Goal: Task Accomplishment & Management: Manage account settings

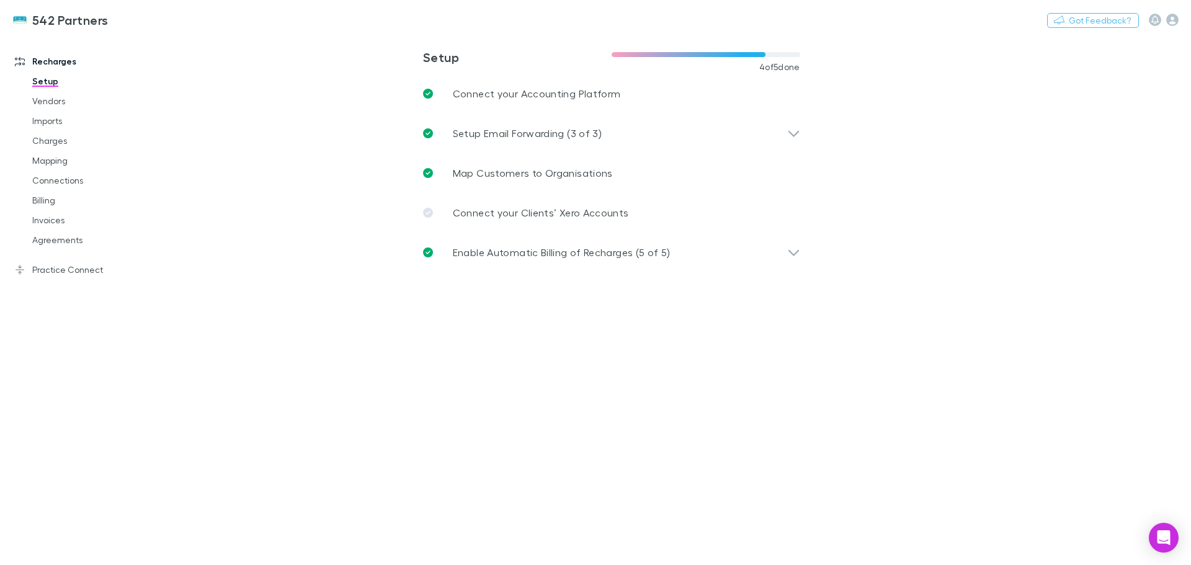
click at [36, 221] on link "Invoices" at bounding box center [94, 220] width 148 height 20
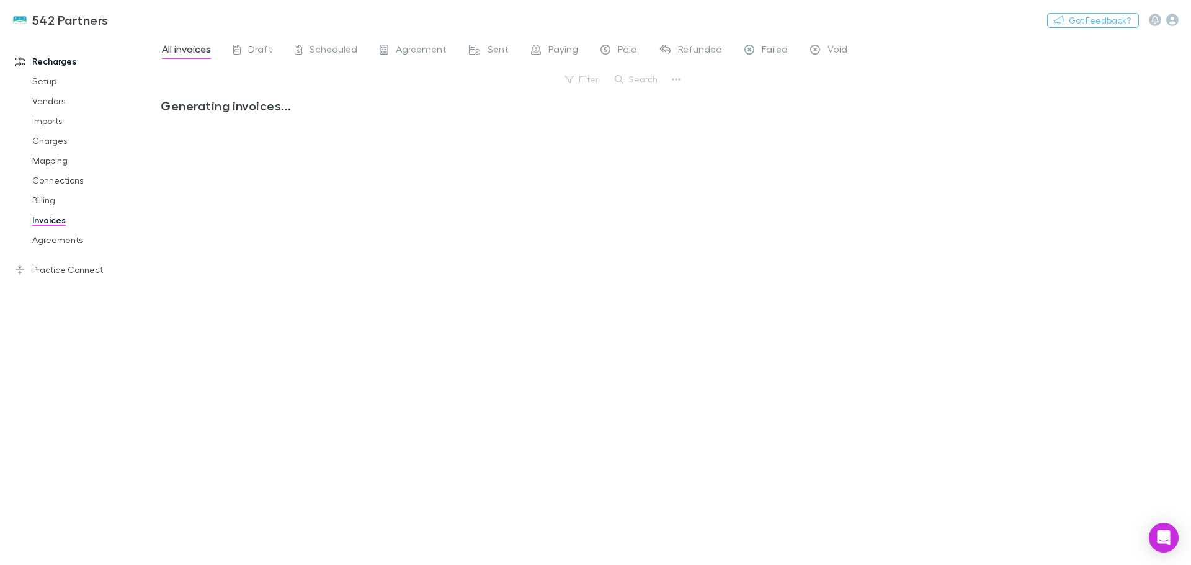
click at [630, 76] on button "Search" at bounding box center [637, 79] width 56 height 15
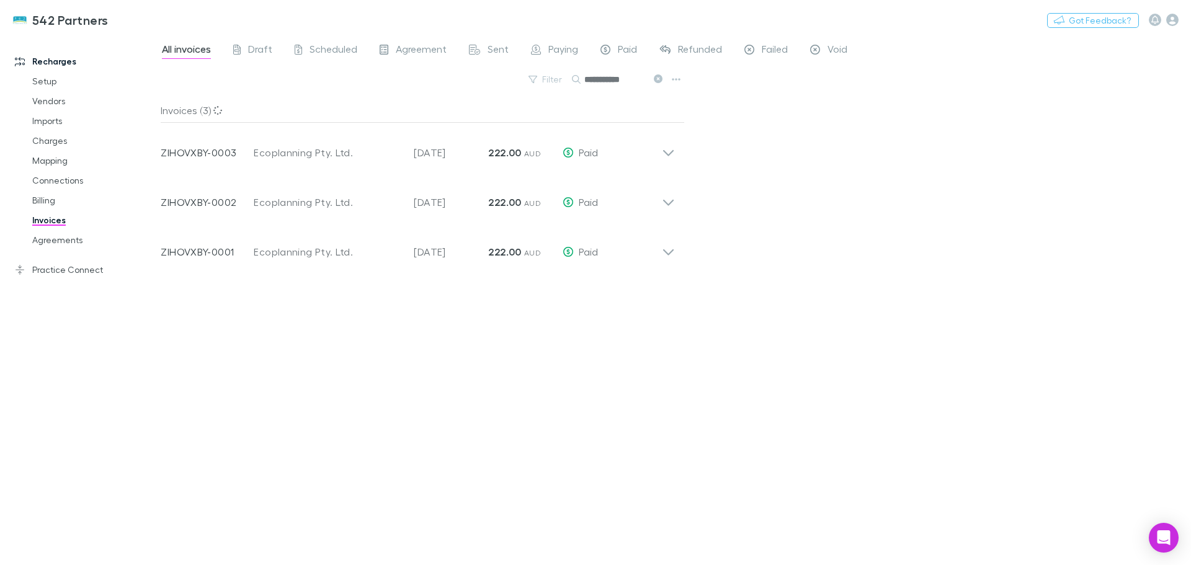
type input "**********"
click at [679, 153] on div "Invoice Number ZIHOVXBY-0003 Customer Ecoplanning Pty. Ltd. Invoice Date [DATE]…" at bounding box center [418, 148] width 534 height 50
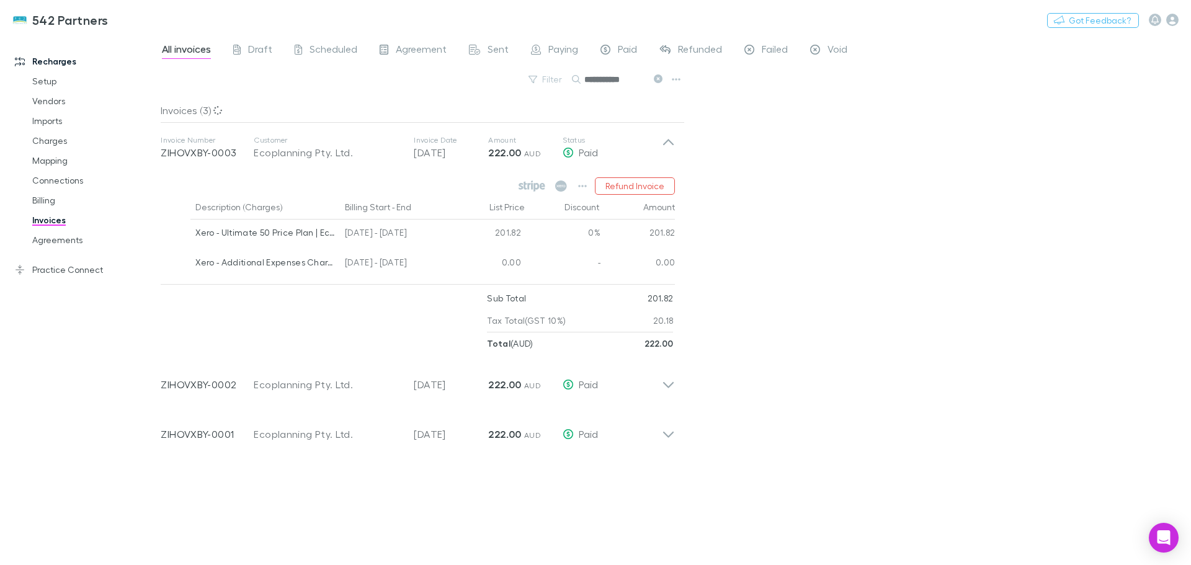
click at [583, 182] on icon "button" at bounding box center [582, 186] width 9 height 10
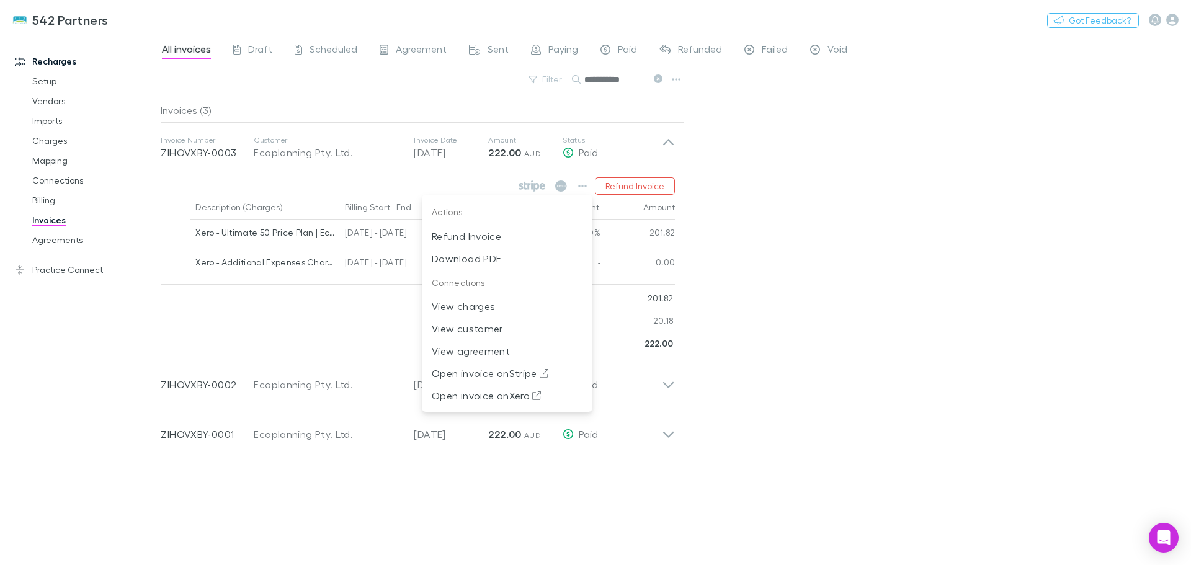
click at [206, 321] on div at bounding box center [595, 282] width 1191 height 565
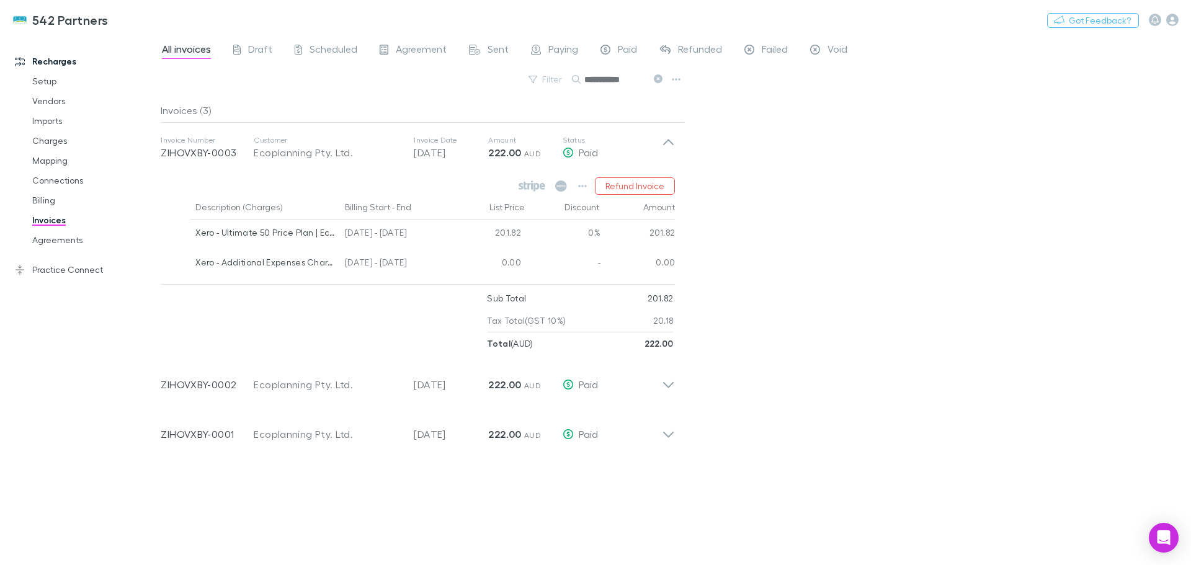
click at [48, 163] on link "Mapping" at bounding box center [94, 161] width 148 height 20
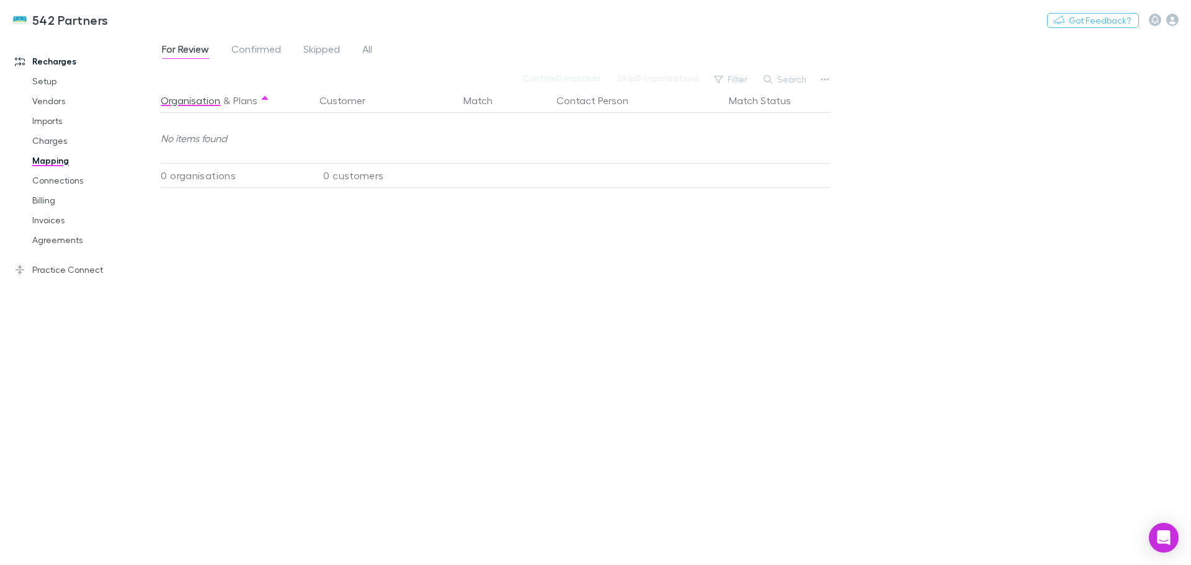
drag, startPoint x: 786, startPoint y: 72, endPoint x: 785, endPoint y: 81, distance: 8.8
click at [786, 73] on button "Search" at bounding box center [786, 79] width 56 height 15
type input "**********"
click at [246, 51] on span "Confirmed" at bounding box center [256, 51] width 50 height 16
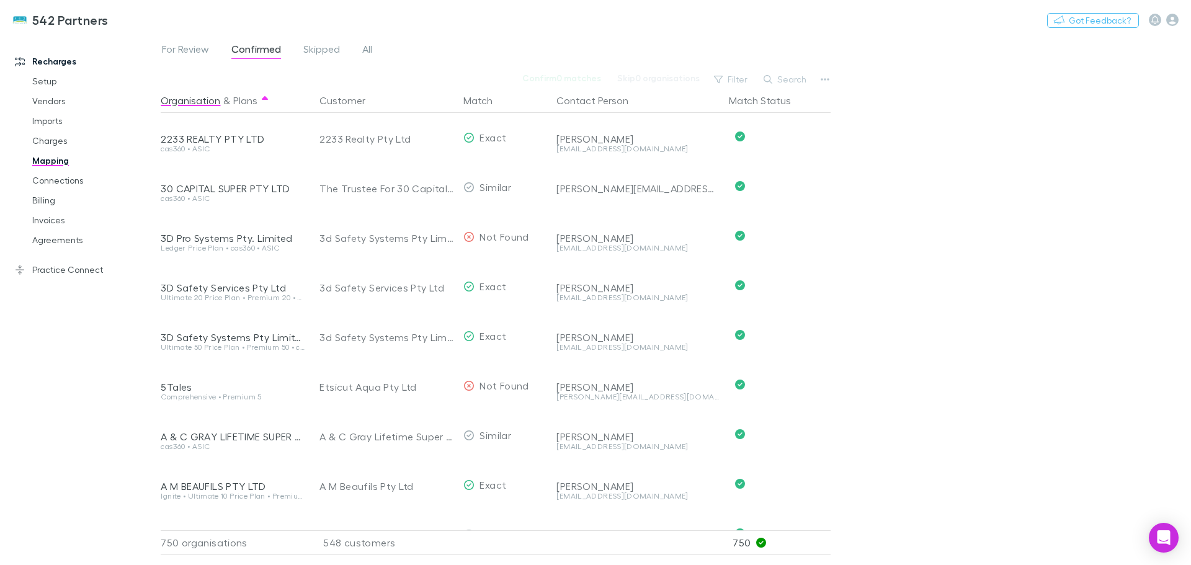
click at [779, 78] on button "Search" at bounding box center [786, 79] width 56 height 15
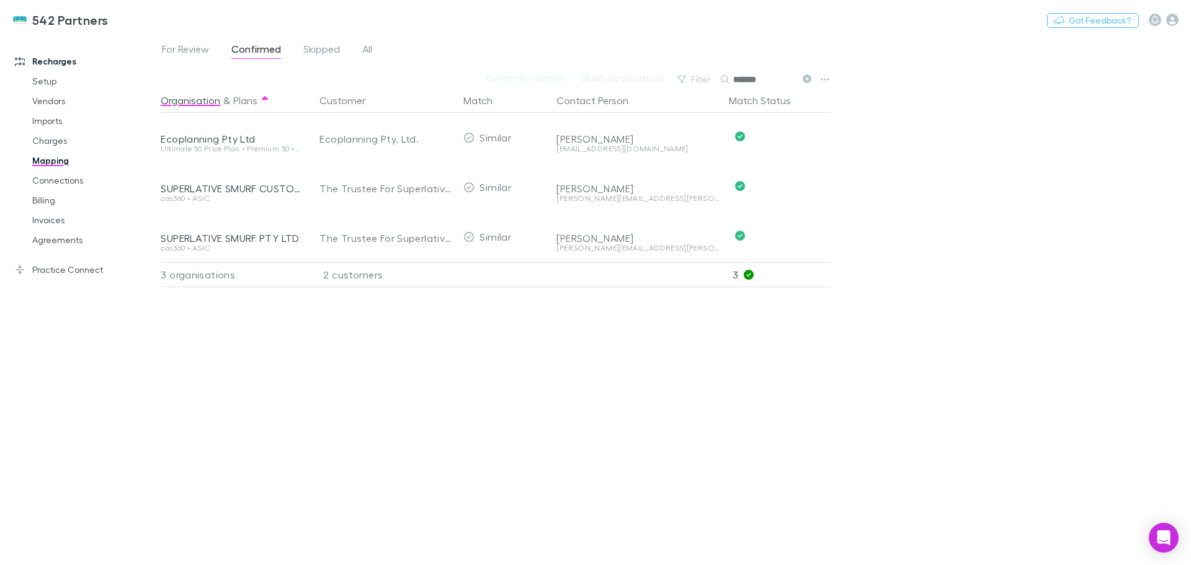
type input "*******"
click at [54, 217] on link "Invoices" at bounding box center [94, 220] width 148 height 20
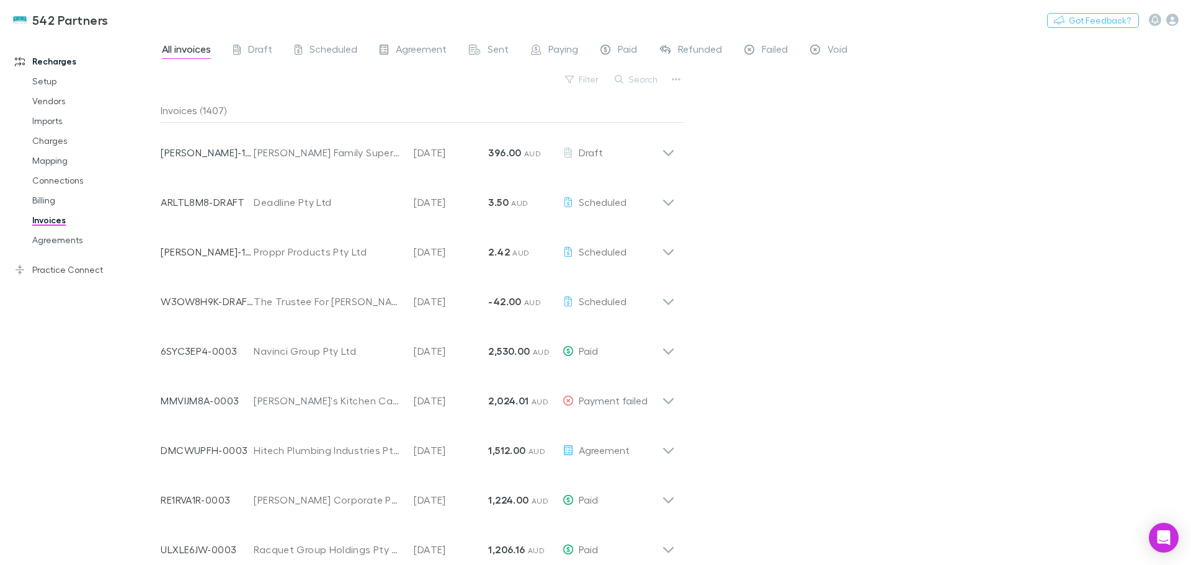
click at [642, 76] on button "Search" at bounding box center [637, 79] width 56 height 15
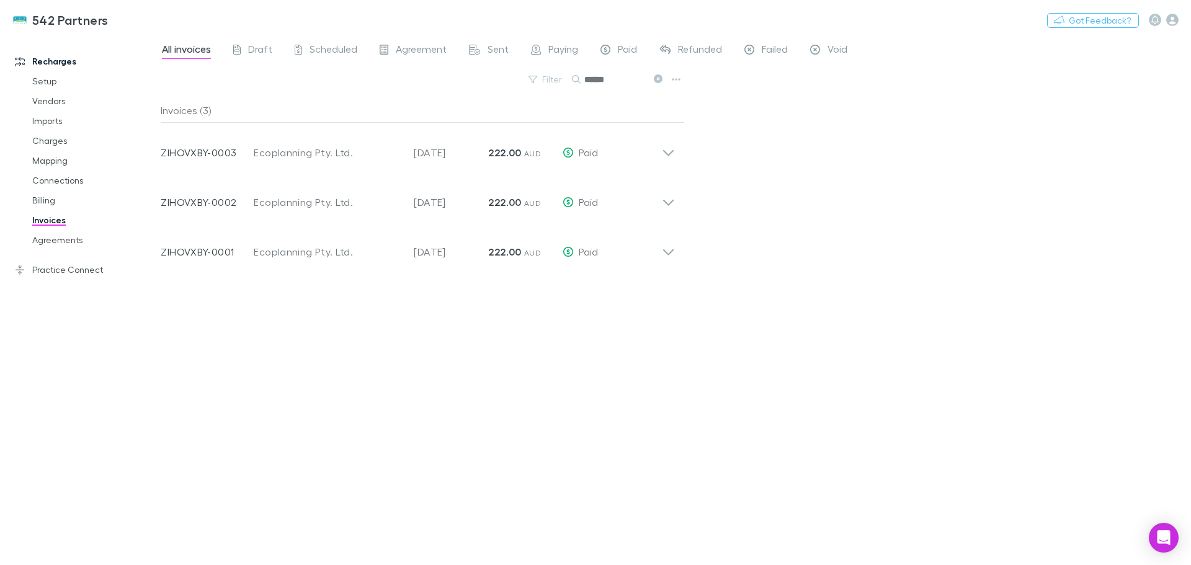
type input "******"
click at [674, 153] on icon at bounding box center [668, 147] width 13 height 25
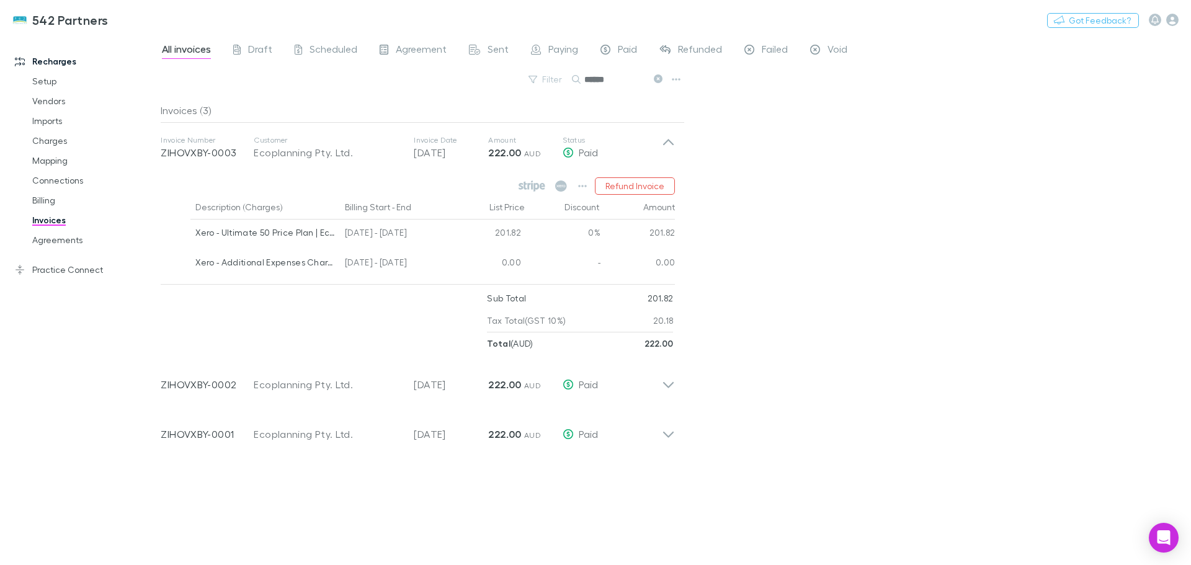
click at [587, 184] on icon "button" at bounding box center [582, 186] width 9 height 10
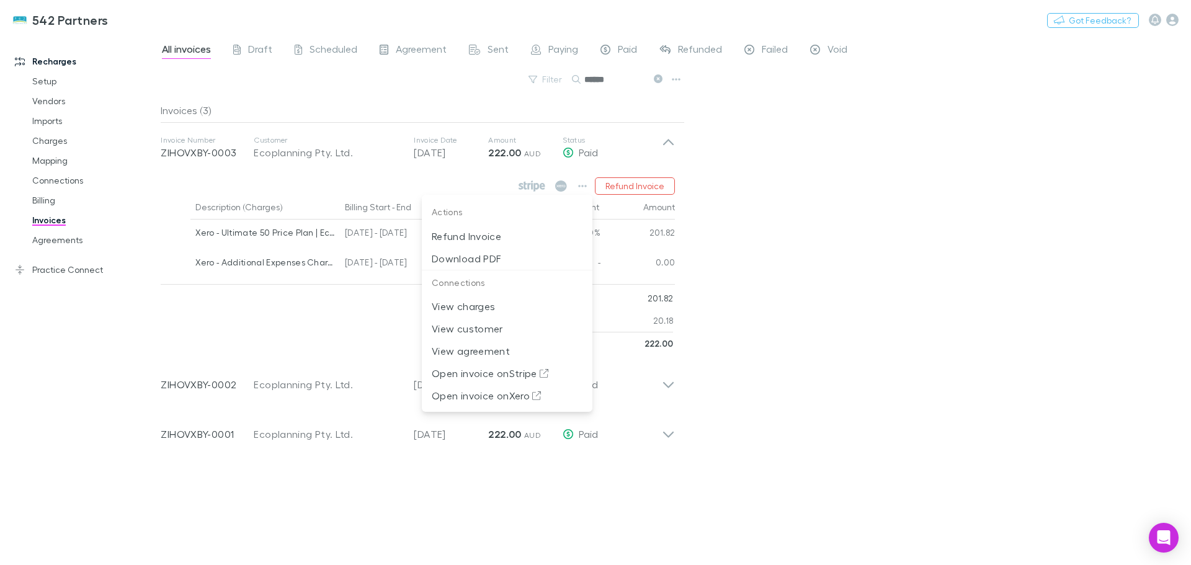
click at [509, 377] on p "Open invoice on Stripe" at bounding box center [507, 373] width 151 height 15
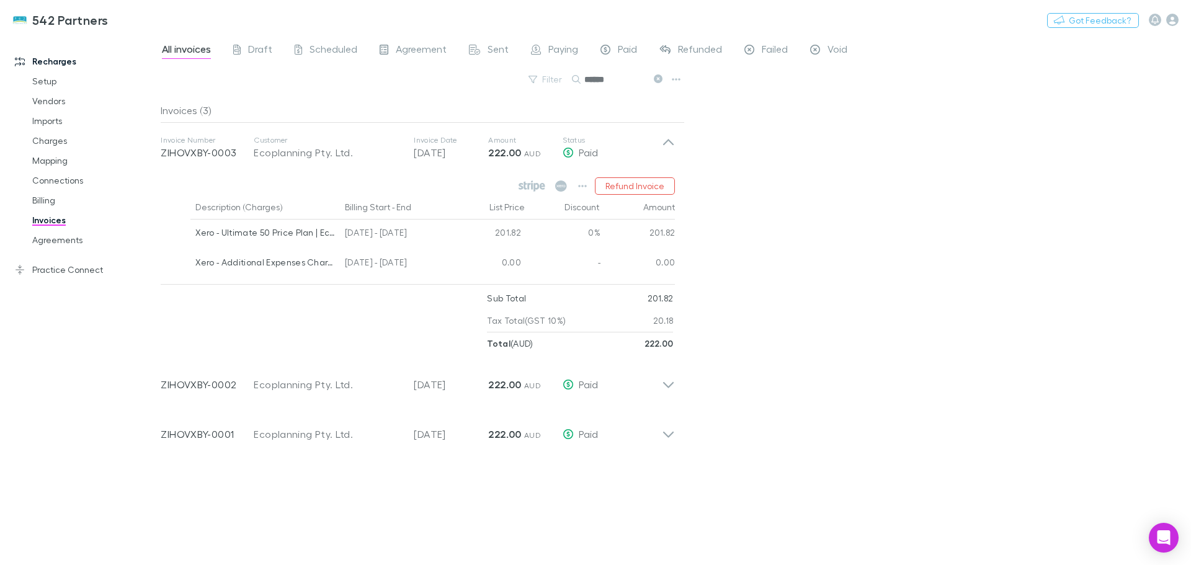
click at [586, 189] on icon "button" at bounding box center [582, 186] width 9 height 10
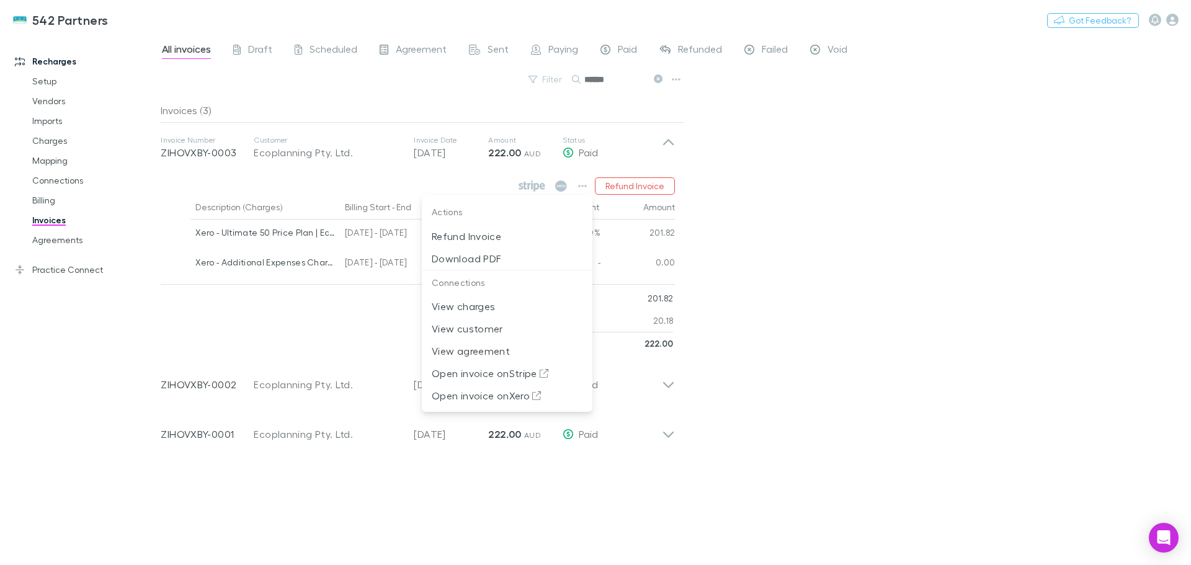
click at [496, 400] on p "Open invoice on Xero" at bounding box center [507, 395] width 151 height 15
